Goal: Information Seeking & Learning: Find specific fact

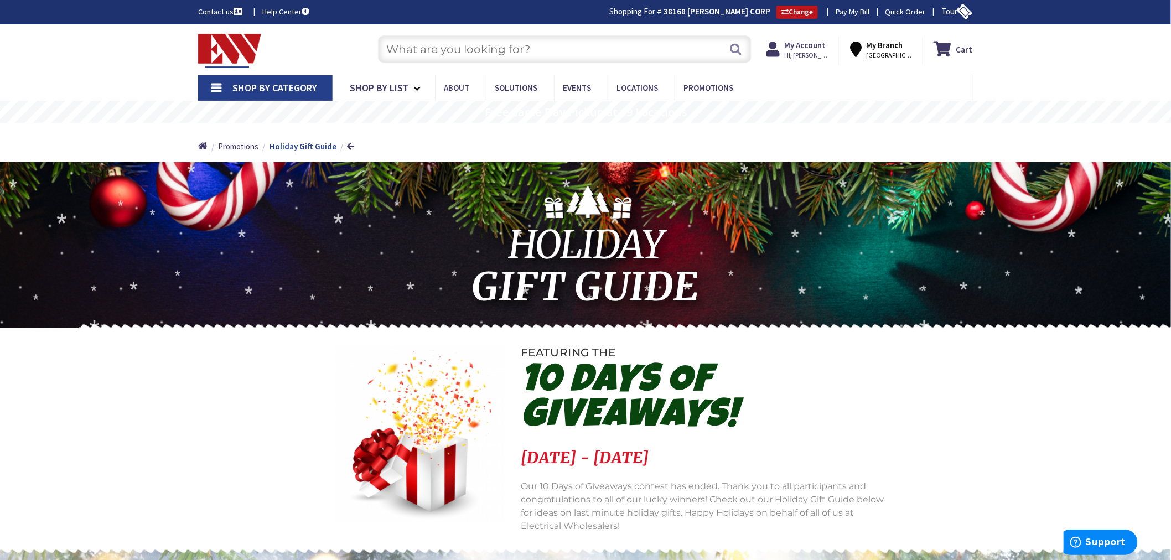
click at [415, 52] on input "text" at bounding box center [565, 49] width 374 height 28
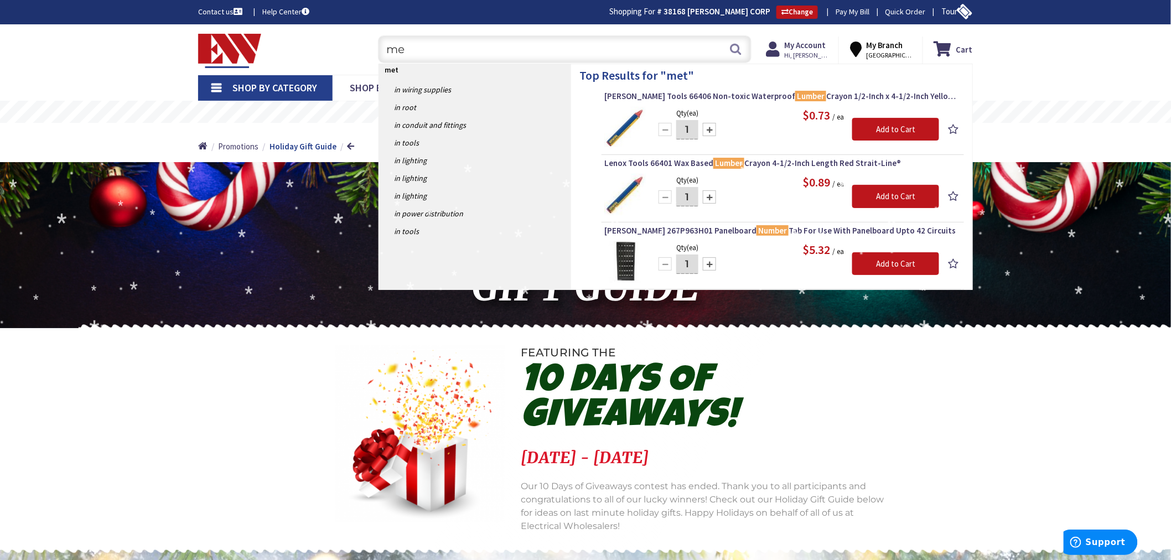
type input "m"
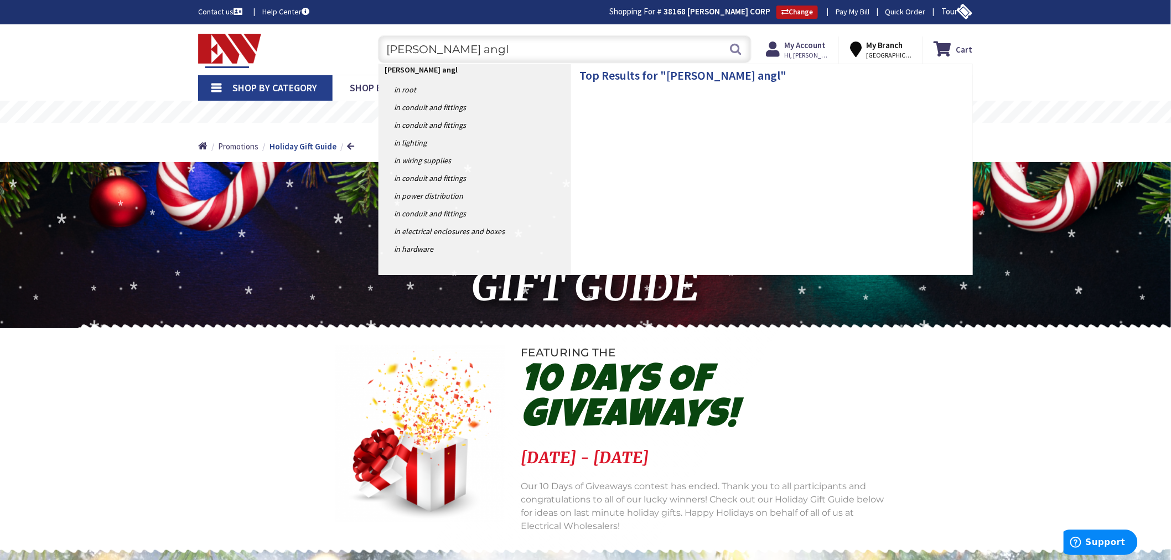
type input "bline angle"
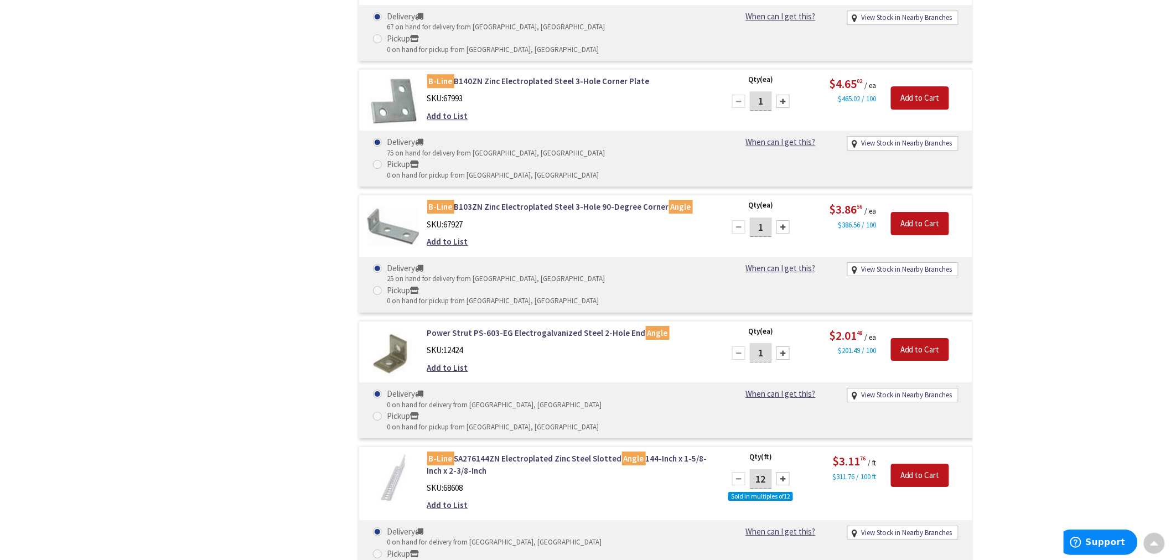
scroll to position [1414, 0]
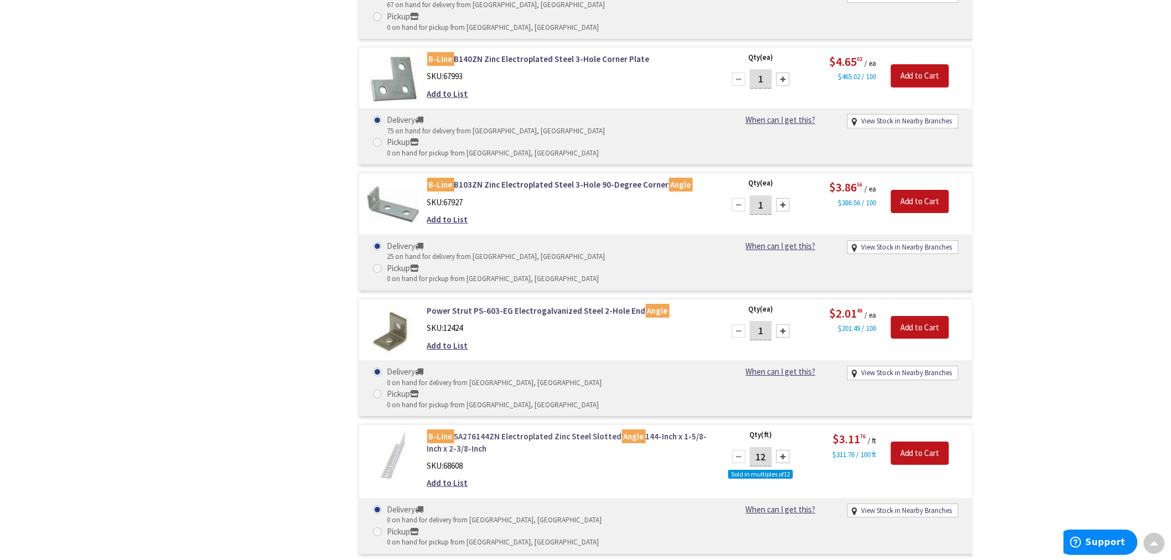
click at [514, 431] on link "B-Line SA276144ZN Electroplated Zinc Steel Slotted Angle 144-Inch x 1-5/8-Inch …" at bounding box center [568, 443] width 282 height 24
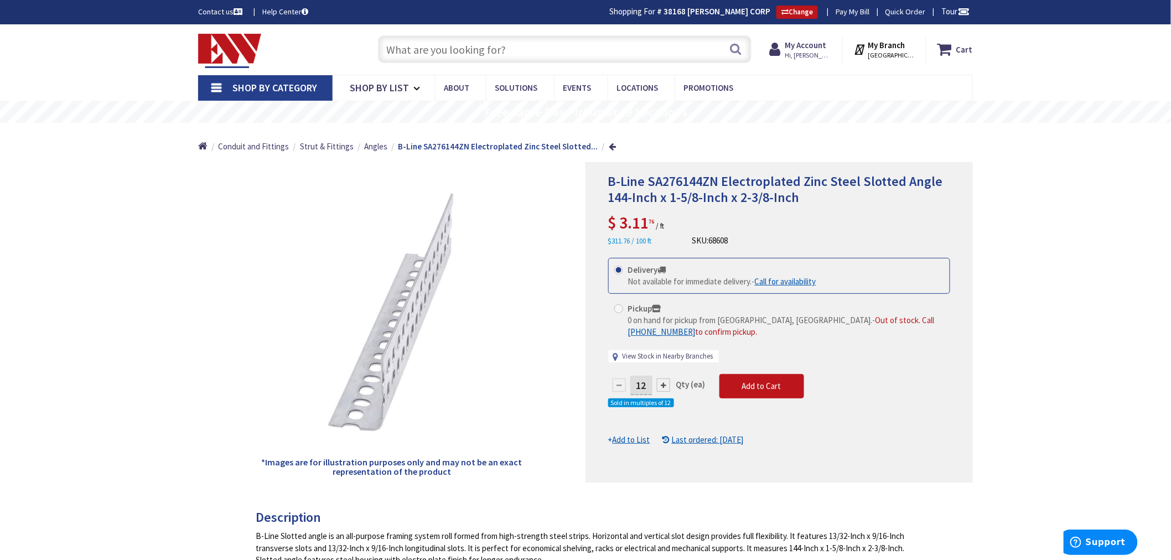
click at [649, 358] on link "View Stock in Nearby Branches" at bounding box center [668, 356] width 91 height 11
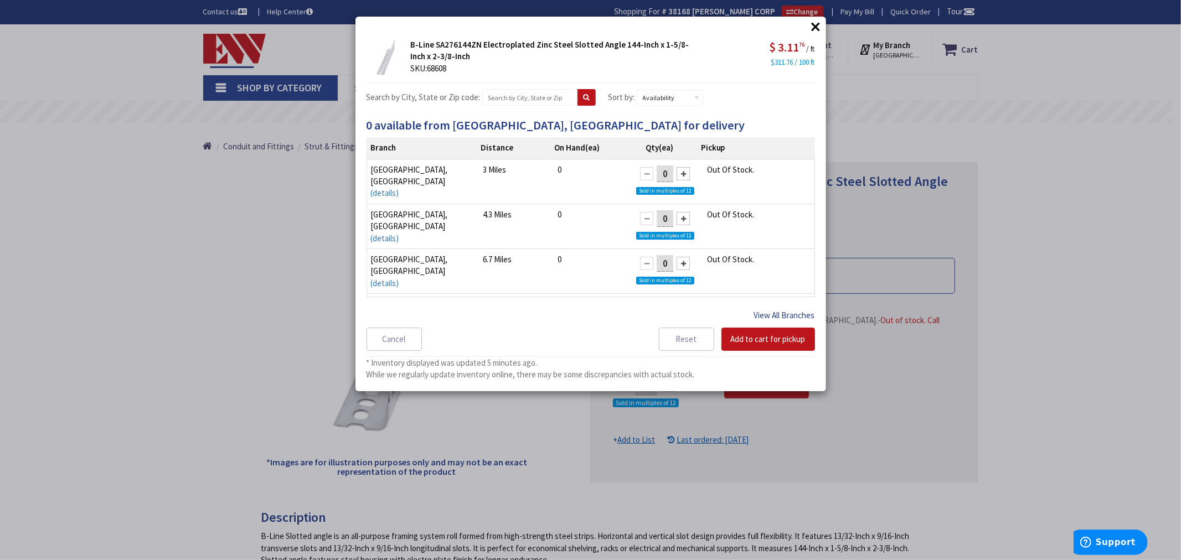
click at [779, 311] on button "View All Branches" at bounding box center [784, 315] width 61 height 14
select select "data-availability"
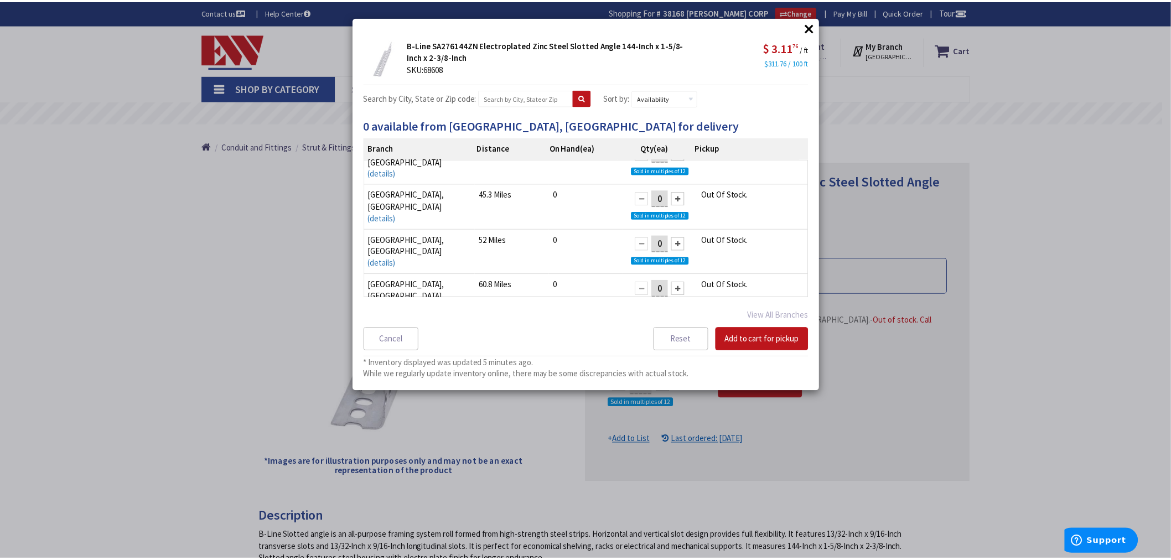
scroll to position [700, 0]
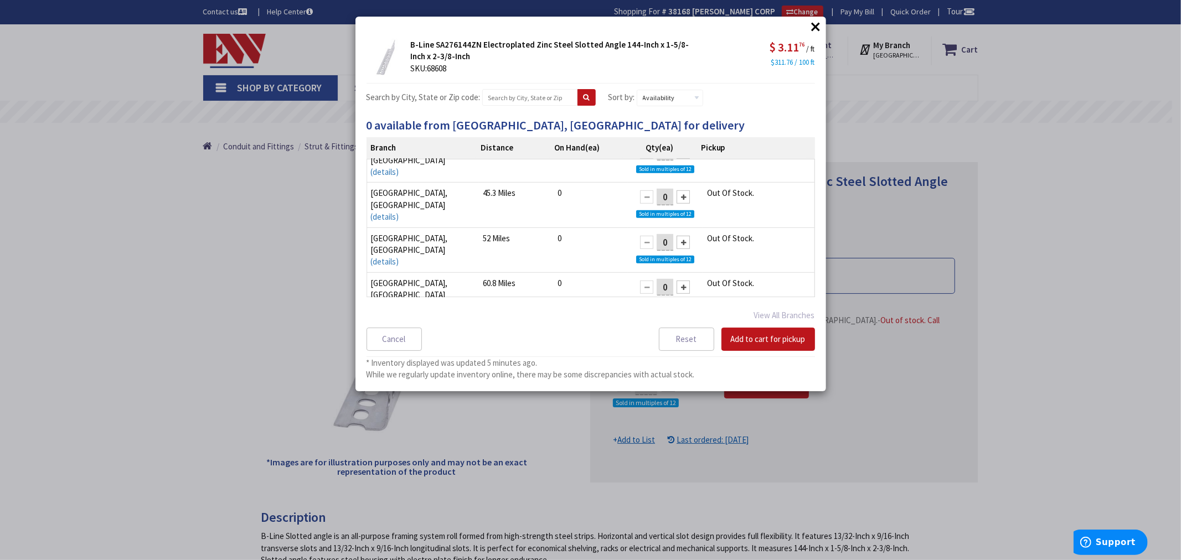
click at [813, 28] on button "×" at bounding box center [816, 26] width 17 height 17
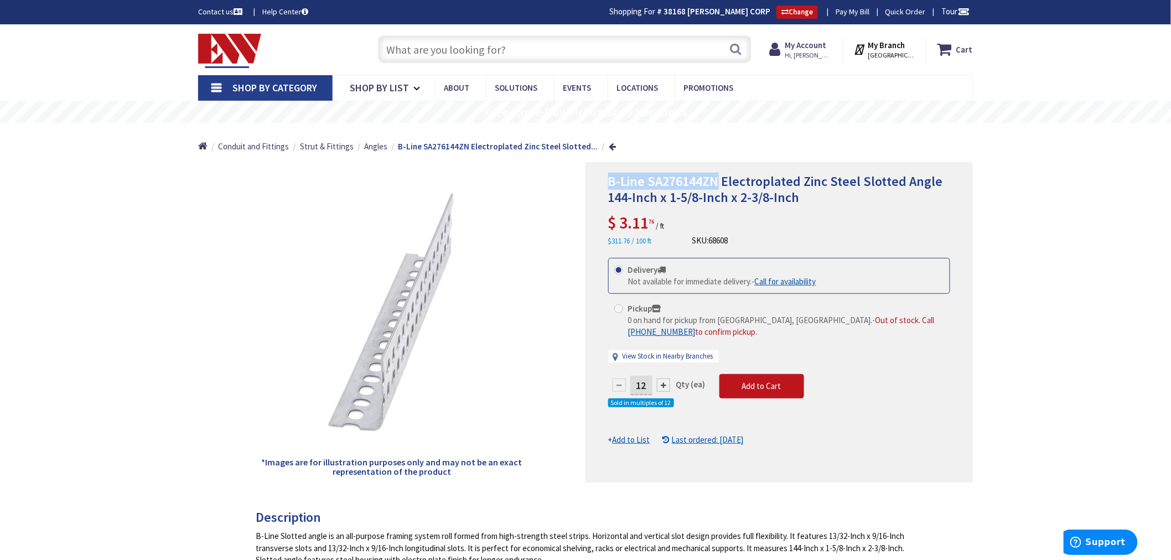
drag, startPoint x: 718, startPoint y: 182, endPoint x: 610, endPoint y: 183, distance: 108.5
click at [606, 185] on div "B-Line SA276144ZN Electroplated Zinc Steel Slotted Angle 144-Inch x 1-5/8-Inch …" at bounding box center [779, 322] width 387 height 320
copy span "B-Line SA276144ZN"
click at [395, 56] on input "text" at bounding box center [565, 49] width 374 height 28
type input ","
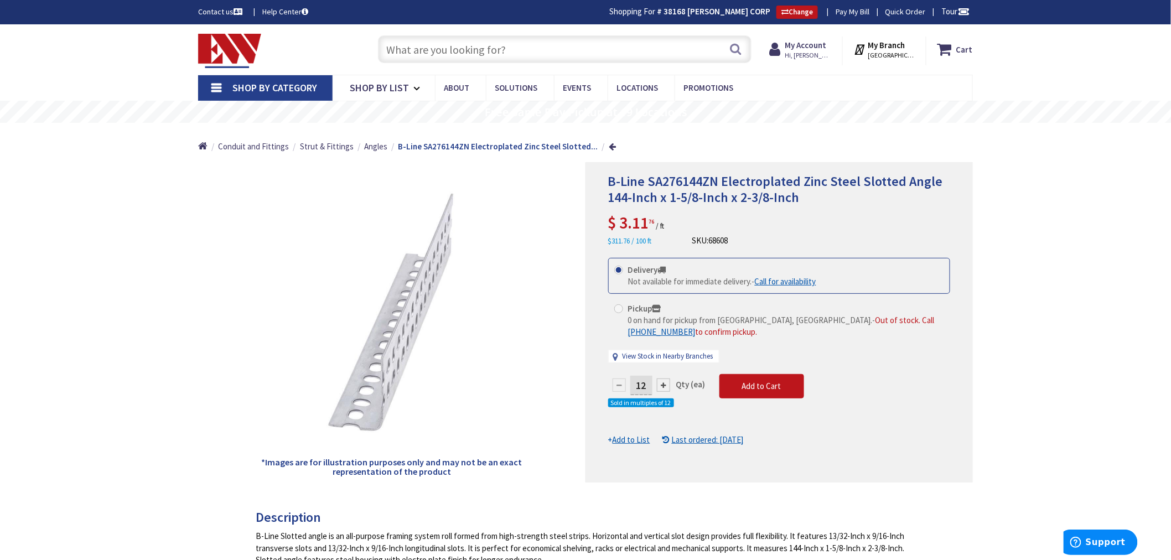
type input ","
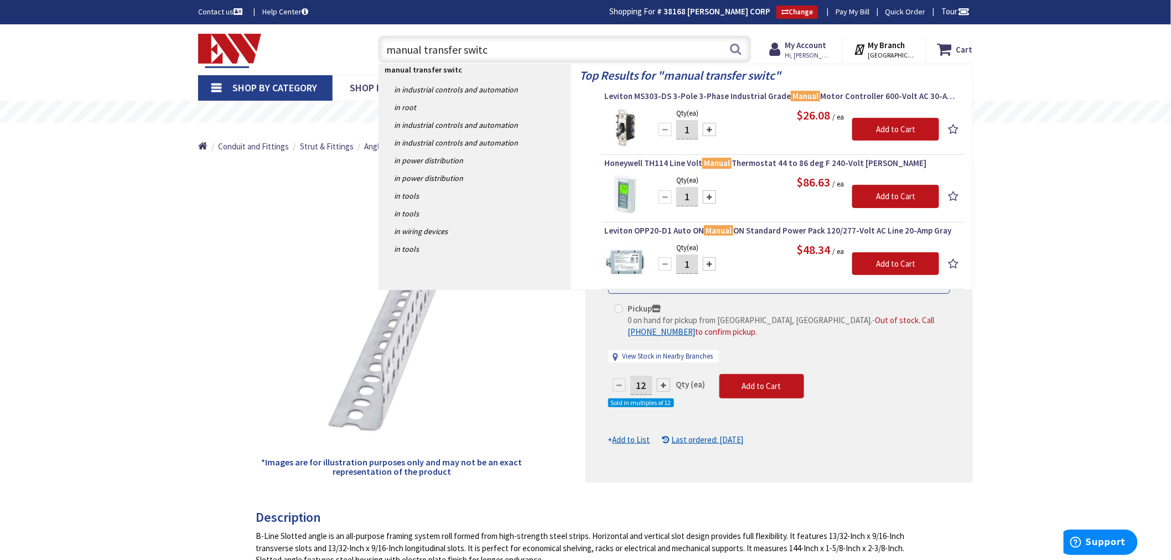
type input "manual transfer switch"
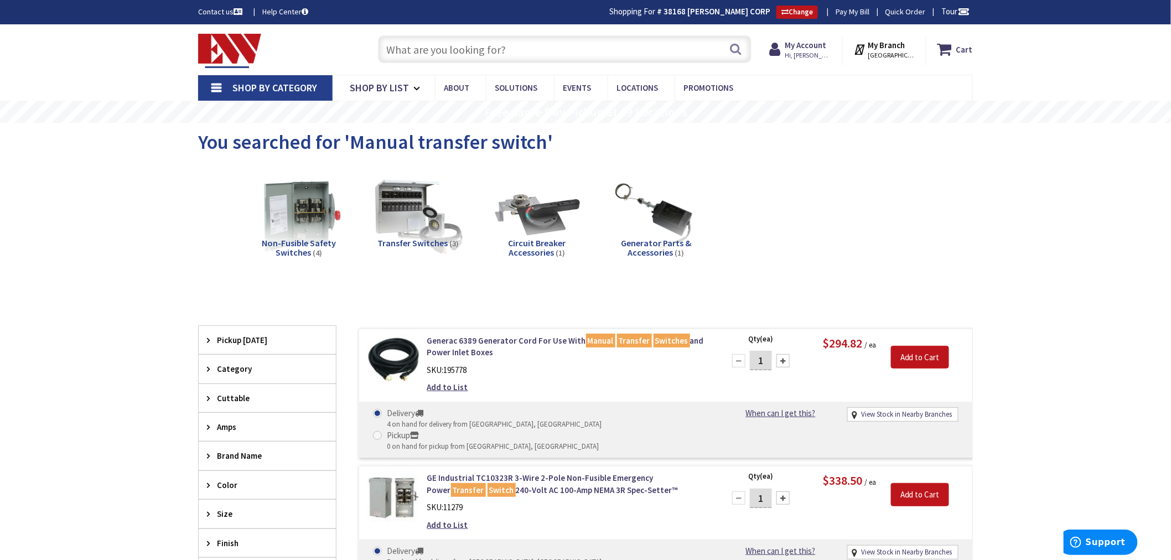
click at [417, 48] on input "text" at bounding box center [565, 49] width 374 height 28
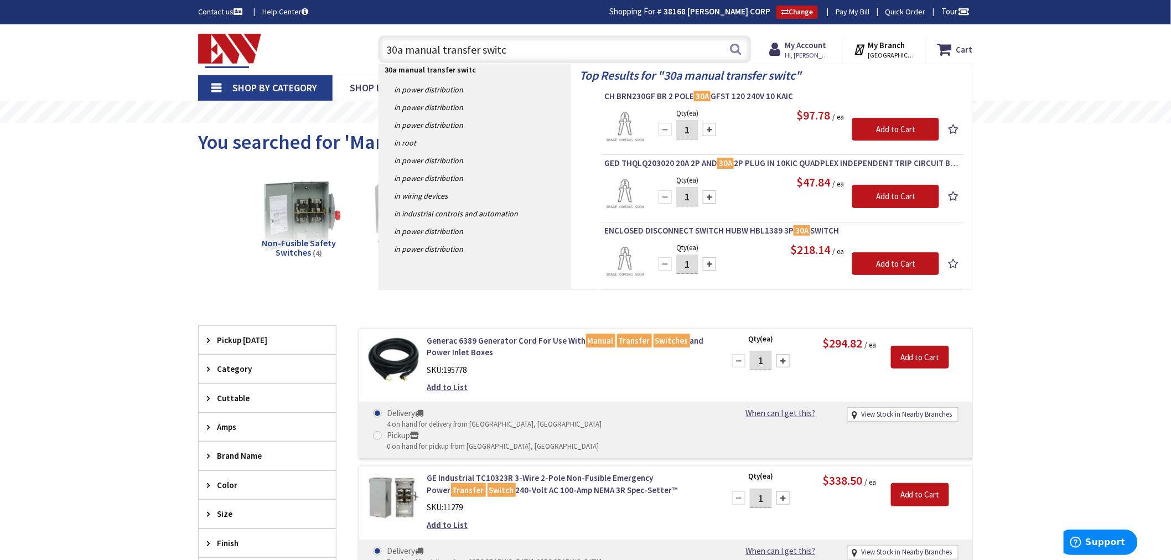
type input "30a manual transfer switch"
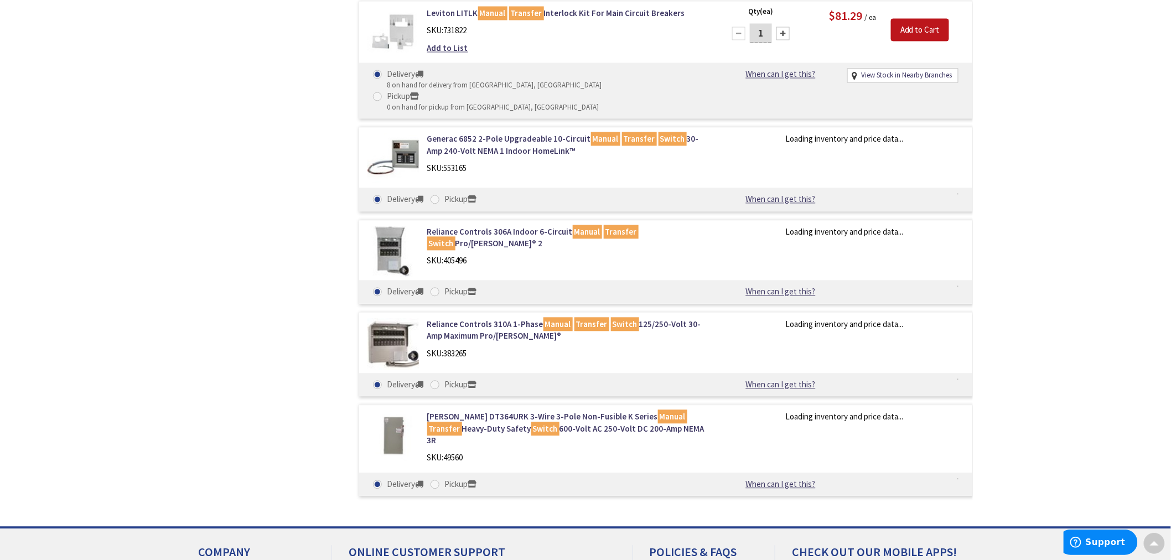
scroll to position [883, 0]
